Goal: Transaction & Acquisition: Purchase product/service

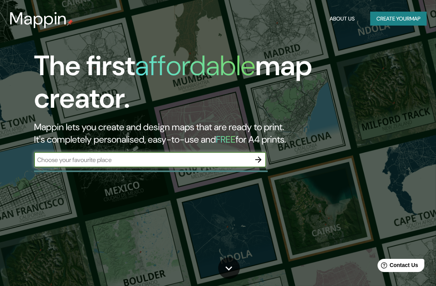
click at [255, 163] on icon "button" at bounding box center [258, 159] width 9 height 9
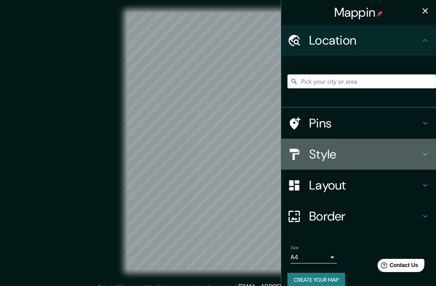
click at [325, 151] on h4 "Style" at bounding box center [364, 153] width 111 height 15
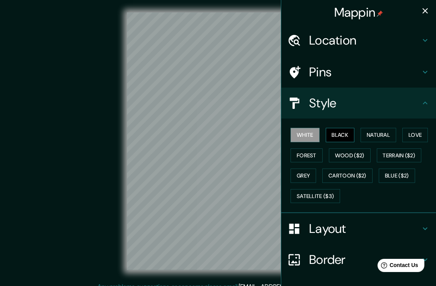
click at [333, 132] on button "Black" at bounding box center [340, 135] width 29 height 14
click at [327, 49] on div "Location" at bounding box center [358, 40] width 155 height 31
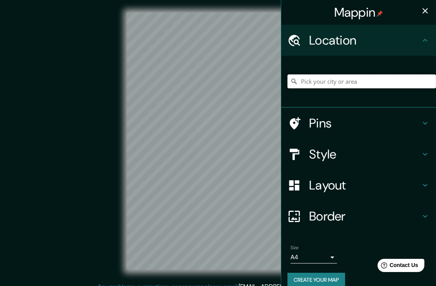
click at [317, 80] on input "Pick your city or area" at bounding box center [362, 81] width 149 height 14
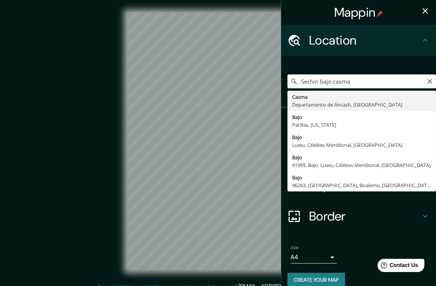
type input "Casma, [GEOGRAPHIC_DATA], [GEOGRAPHIC_DATA]"
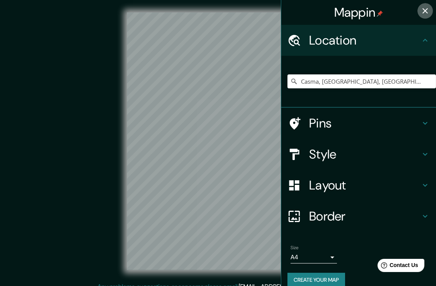
click at [423, 9] on icon "button" at bounding box center [425, 10] width 5 height 5
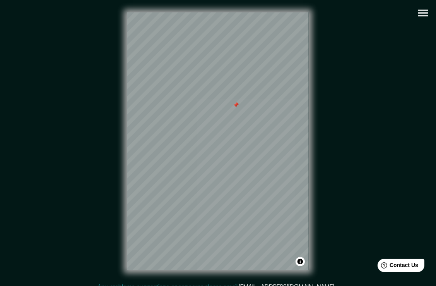
click at [236, 104] on div at bounding box center [236, 105] width 6 height 6
click at [328, 177] on div "© Mapbox © OpenStreetMap Improve this map" at bounding box center [218, 140] width 392 height 257
click at [268, 161] on div at bounding box center [269, 161] width 6 height 6
click at [426, 12] on icon "button" at bounding box center [423, 13] width 14 height 14
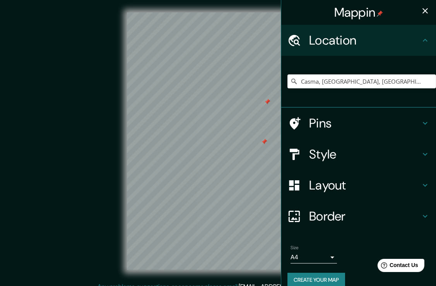
click at [266, 142] on div at bounding box center [264, 142] width 6 height 6
click at [424, 9] on button "button" at bounding box center [425, 10] width 15 height 15
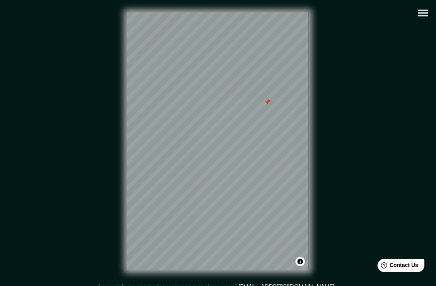
click at [423, 12] on icon "button" at bounding box center [423, 13] width 14 height 14
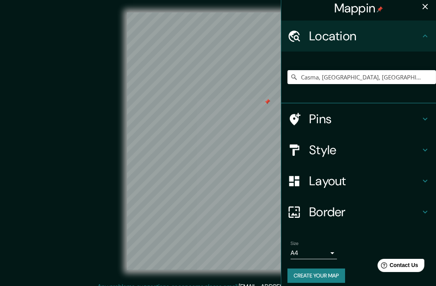
scroll to position [10, 0]
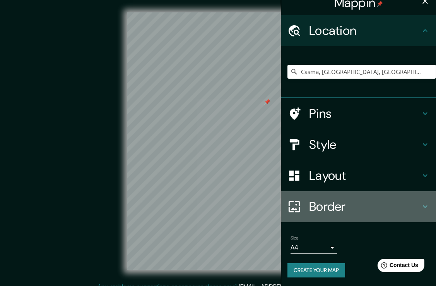
click at [328, 207] on h4 "Border" at bounding box center [364, 206] width 111 height 15
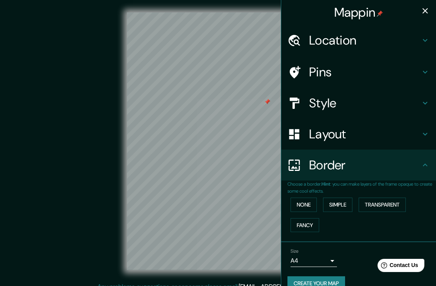
click at [318, 106] on h4 "Style" at bounding box center [364, 102] width 111 height 15
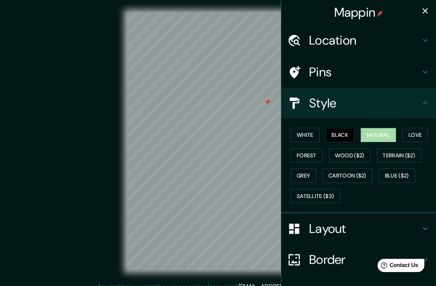
click at [379, 135] on button "Natural" at bounding box center [379, 135] width 36 height 14
click at [284, 163] on div "Mappin Location [GEOGRAPHIC_DATA], [GEOGRAPHIC_DATA], [GEOGRAPHIC_DATA] Pins St…" at bounding box center [218, 147] width 436 height 294
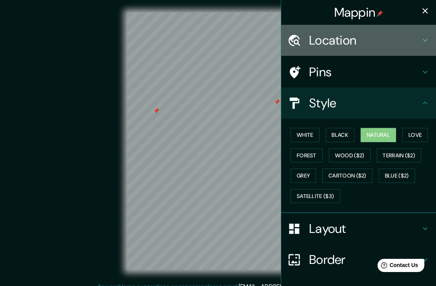
click at [336, 42] on h4 "Location" at bounding box center [364, 40] width 111 height 15
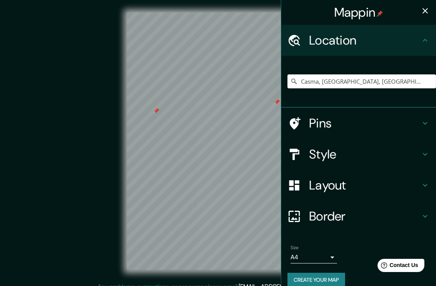
click at [338, 120] on h4 "Pins" at bounding box center [364, 122] width 111 height 15
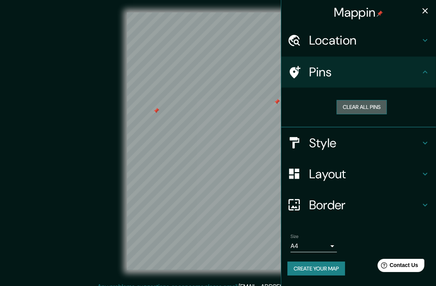
click at [358, 106] on button "Clear all pins" at bounding box center [362, 107] width 50 height 14
click at [432, 10] on button "button" at bounding box center [425, 10] width 15 height 15
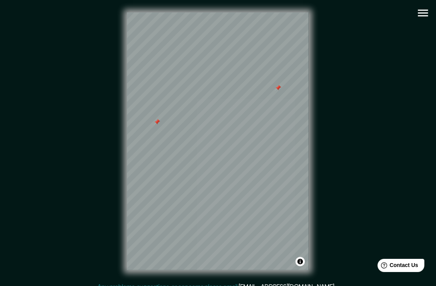
click at [422, 11] on icon "button" at bounding box center [423, 13] width 14 height 14
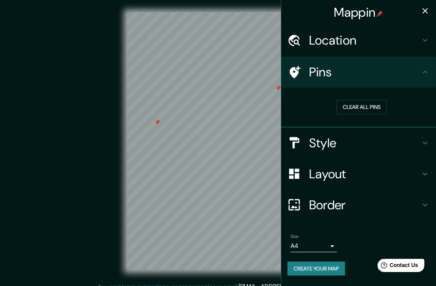
scroll to position [9, 0]
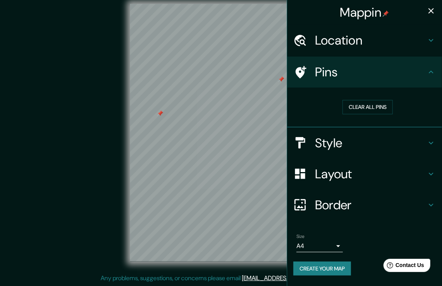
click at [332, 243] on body "Mappin Location [GEOGRAPHIC_DATA], [GEOGRAPHIC_DATA], [GEOGRAPHIC_DATA] Pins Cl…" at bounding box center [221, 134] width 442 height 286
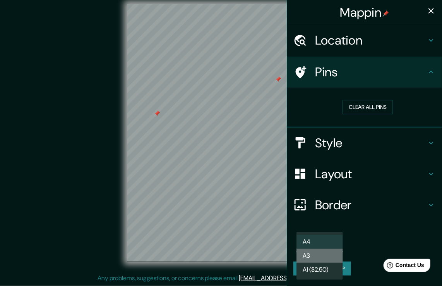
click at [327, 258] on li "A3" at bounding box center [319, 255] width 46 height 14
type input "a4"
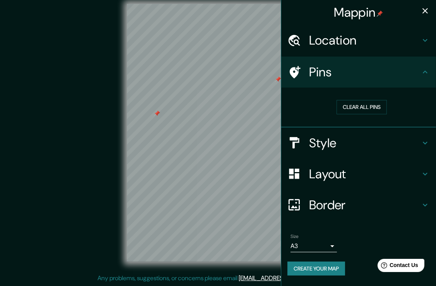
click at [281, 183] on div "Mappin Location [GEOGRAPHIC_DATA], [GEOGRAPHIC_DATA], [GEOGRAPHIC_DATA] Pins Cl…" at bounding box center [358, 143] width 155 height 286
click at [427, 12] on icon "button" at bounding box center [425, 10] width 9 height 9
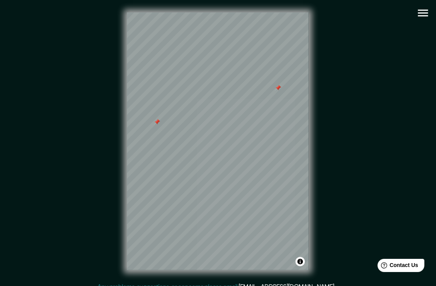
scroll to position [0, 0]
